Goal: Transaction & Acquisition: Book appointment/travel/reservation

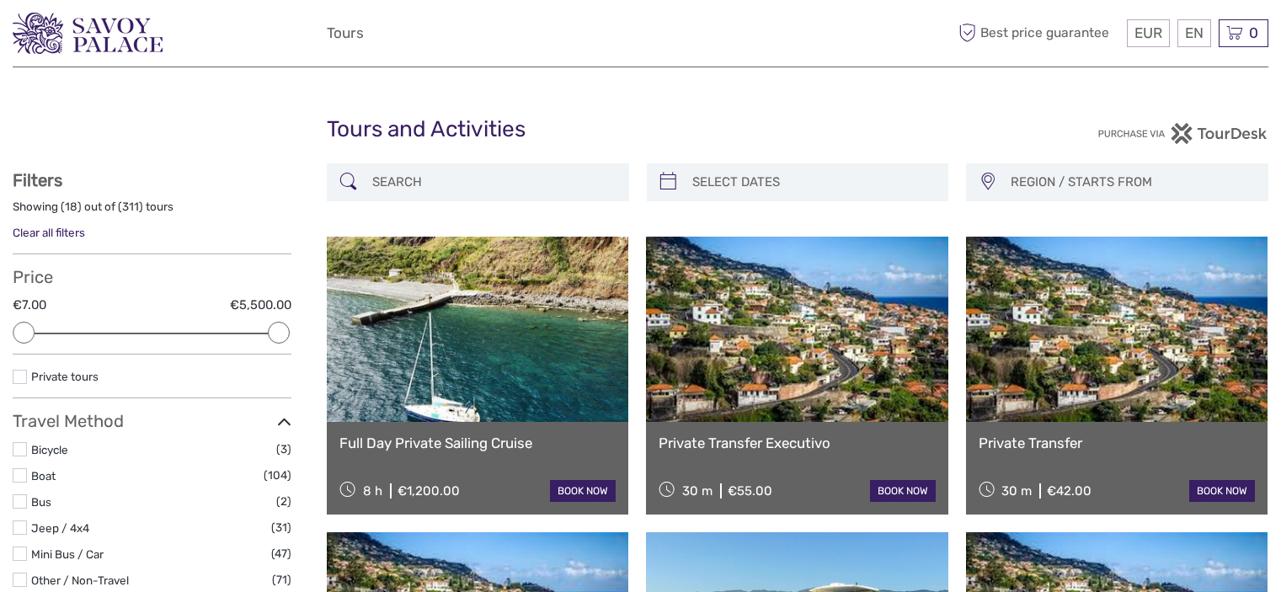
select select
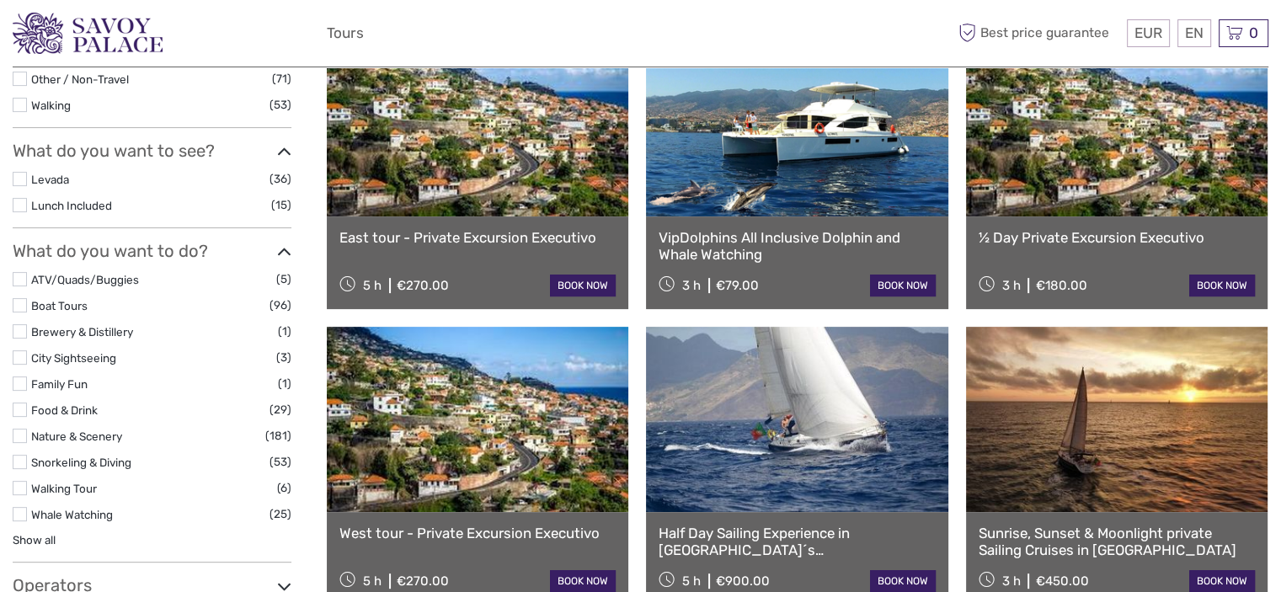
scroll to position [505, 0]
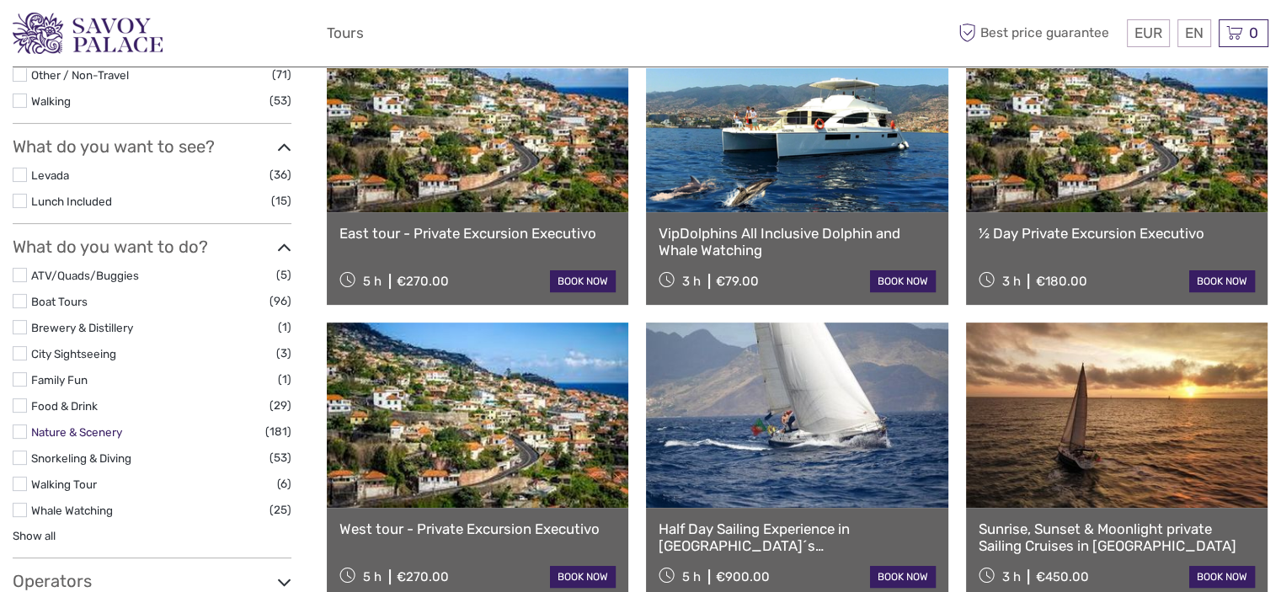
click at [101, 431] on link "Nature & Scenery" at bounding box center [76, 431] width 91 height 13
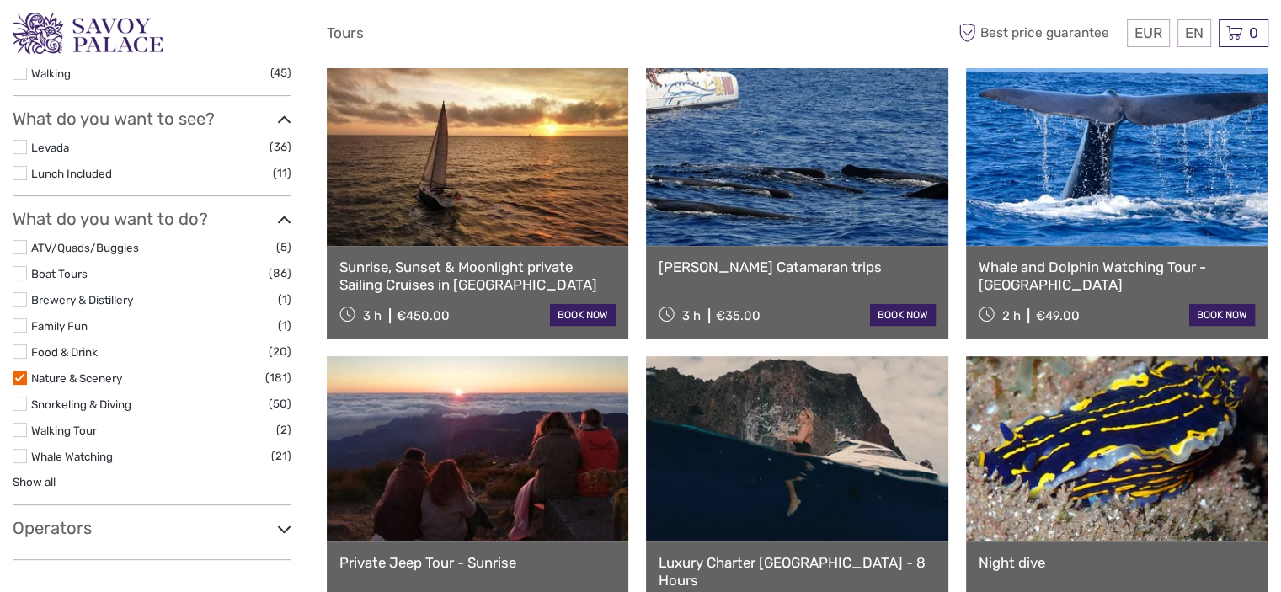
scroll to position [601, 0]
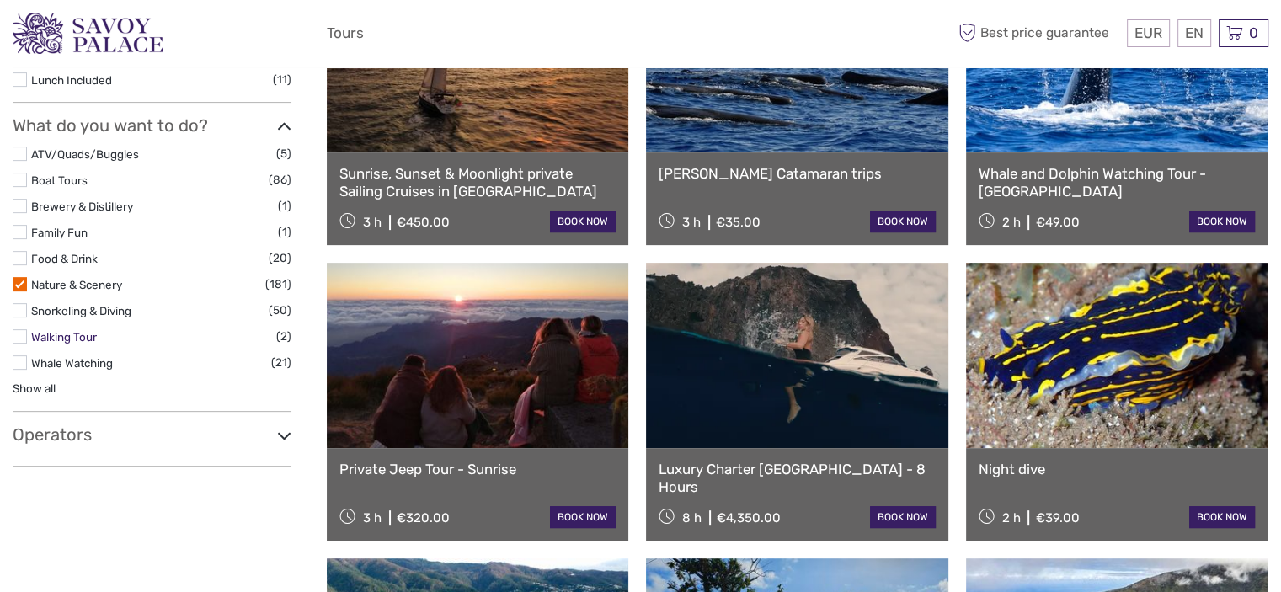
click at [59, 335] on link "Walking Tour" at bounding box center [64, 336] width 66 height 13
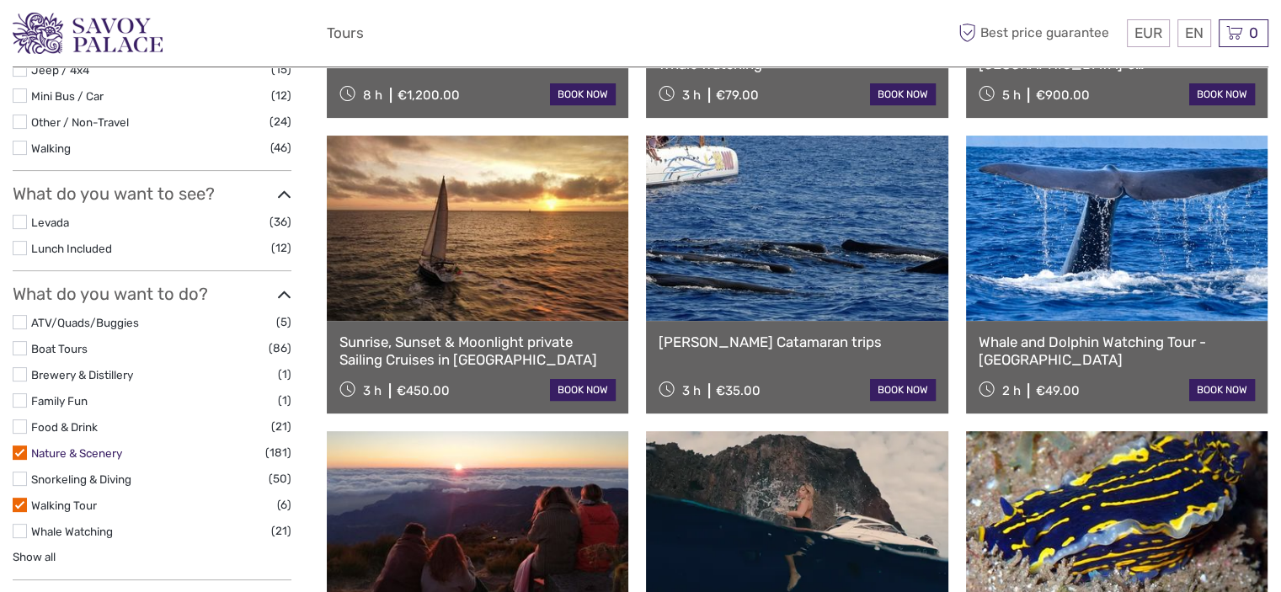
drag, startPoint x: 86, startPoint y: 450, endPoint x: 98, endPoint y: 449, distance: 11.8
click at [86, 449] on link "Nature & Scenery" at bounding box center [76, 453] width 91 height 13
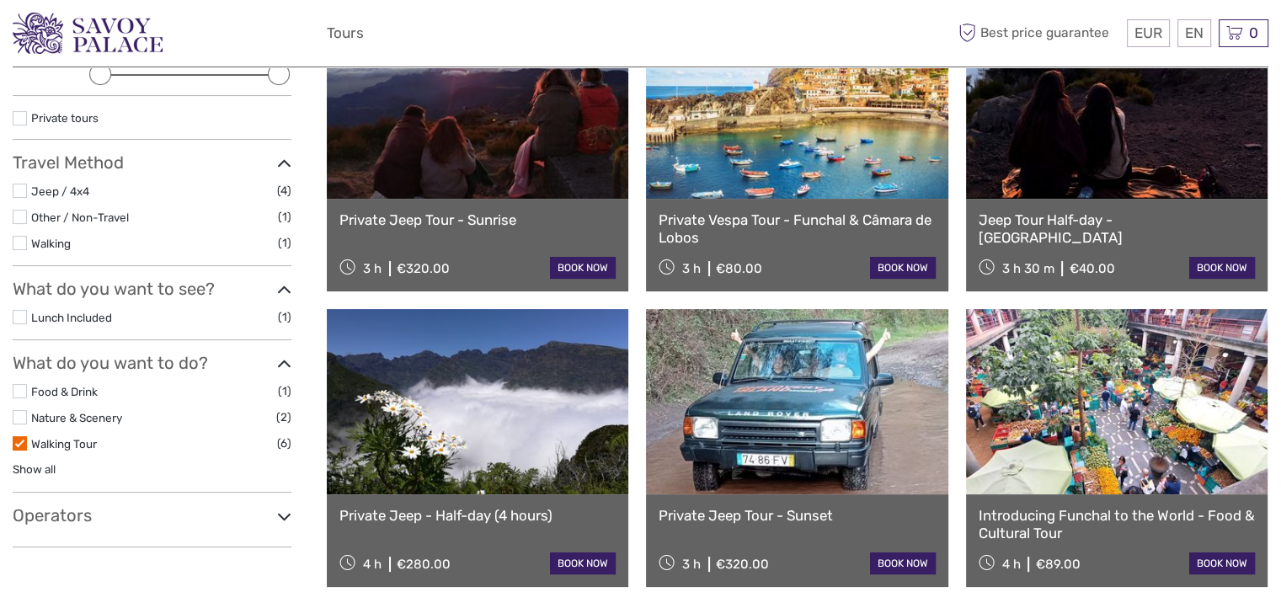
scroll to position [253, 0]
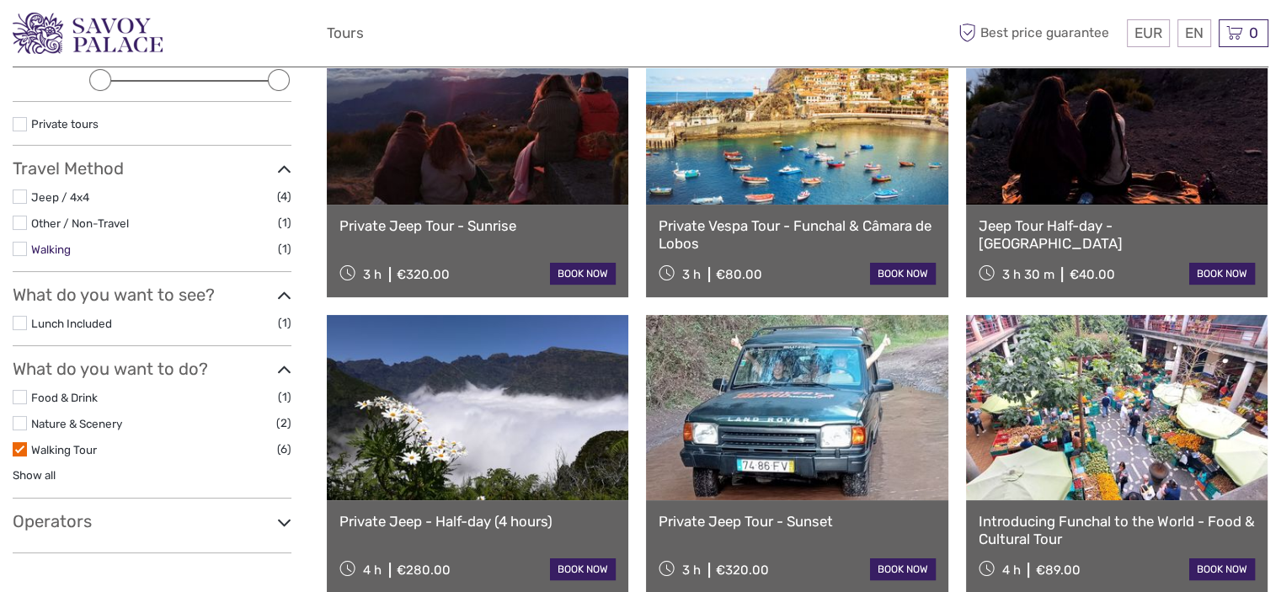
click at [39, 249] on link "Walking" at bounding box center [51, 249] width 40 height 13
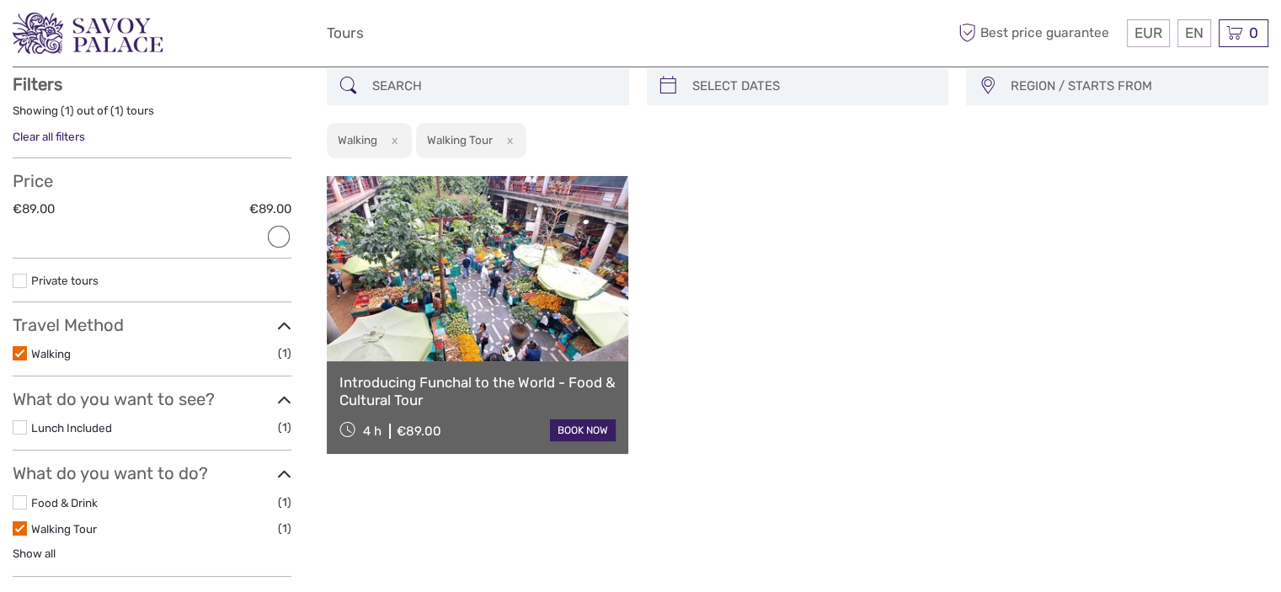
scroll to position [95, 0]
click at [42, 352] on link "Walking" at bounding box center [51, 354] width 40 height 13
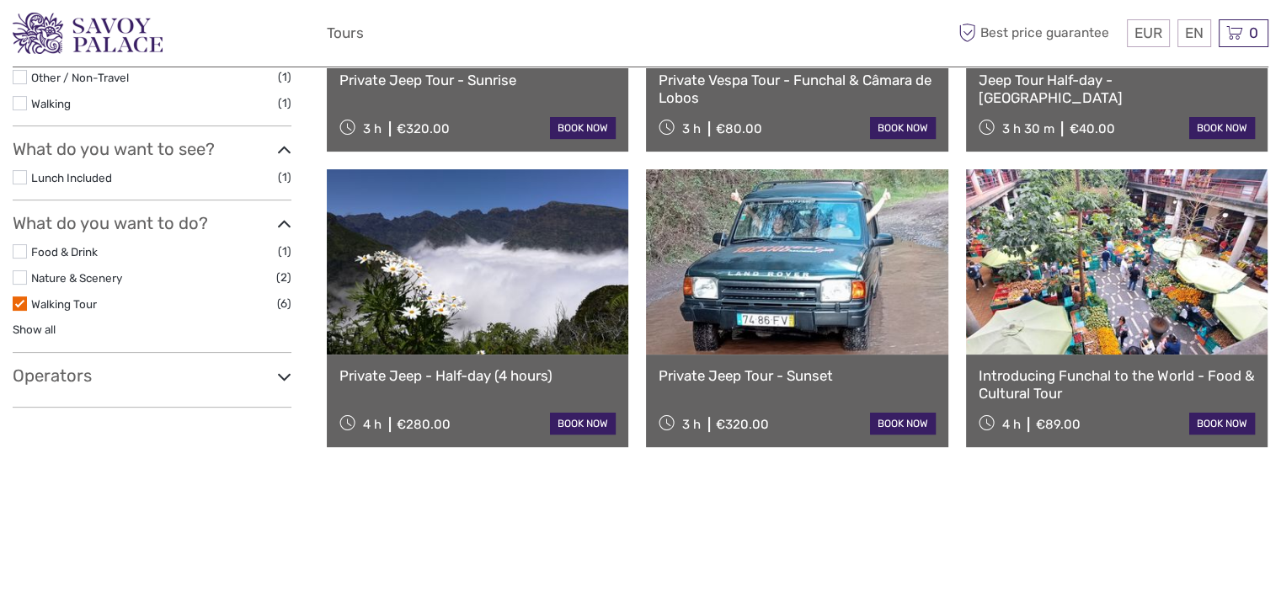
scroll to position [213, 0]
